Goal: Task Accomplishment & Management: Use online tool/utility

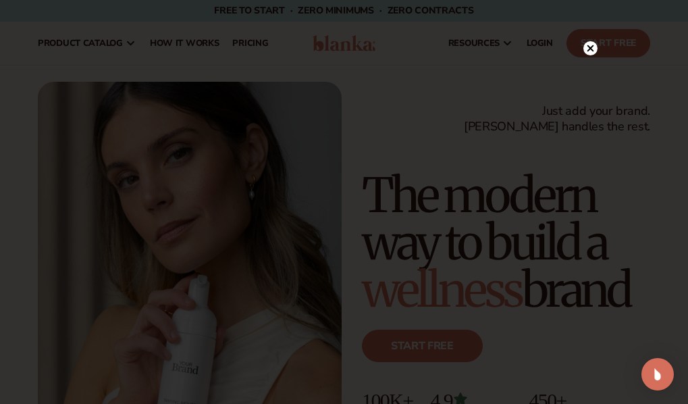
click at [589, 47] on icon at bounding box center [590, 48] width 7 height 7
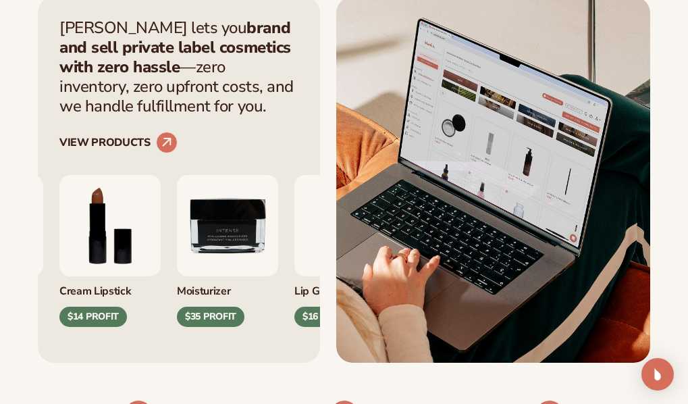
scroll to position [486, 0]
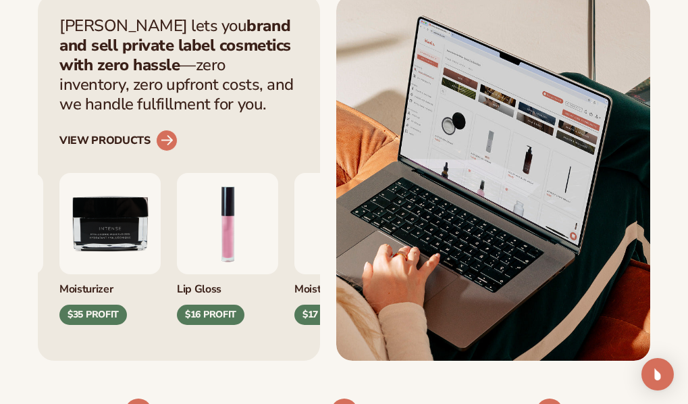
click at [117, 144] on link "VIEW PRODUCTS" at bounding box center [118, 141] width 118 height 22
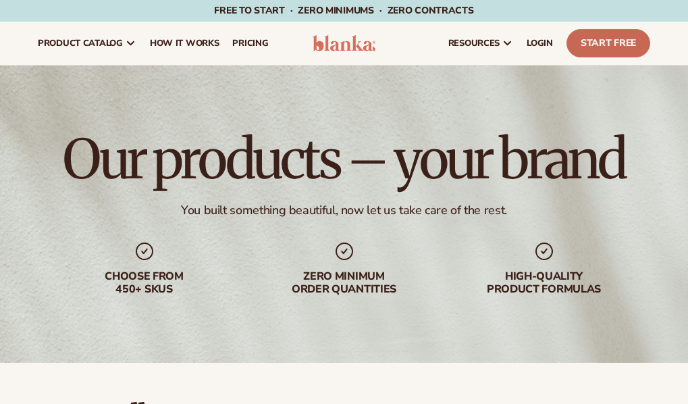
click at [612, 47] on link "Start Free" at bounding box center [609, 43] width 84 height 28
